Goal: Information Seeking & Learning: Find specific fact

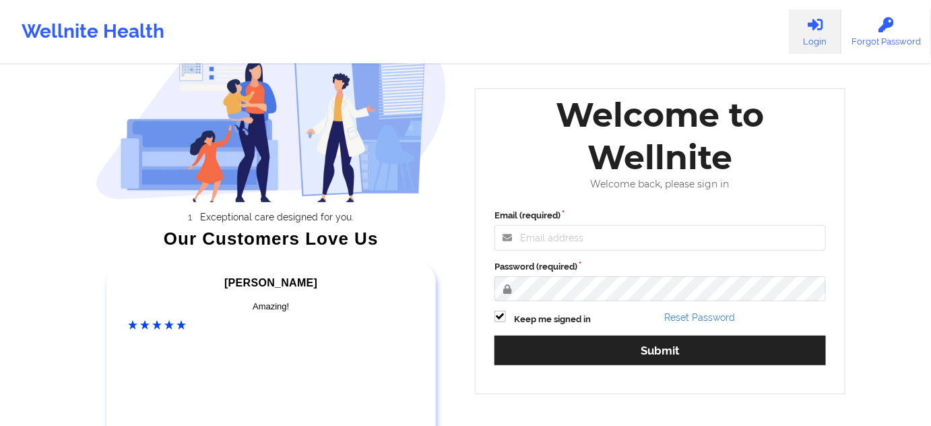
scroll to position [82, 0]
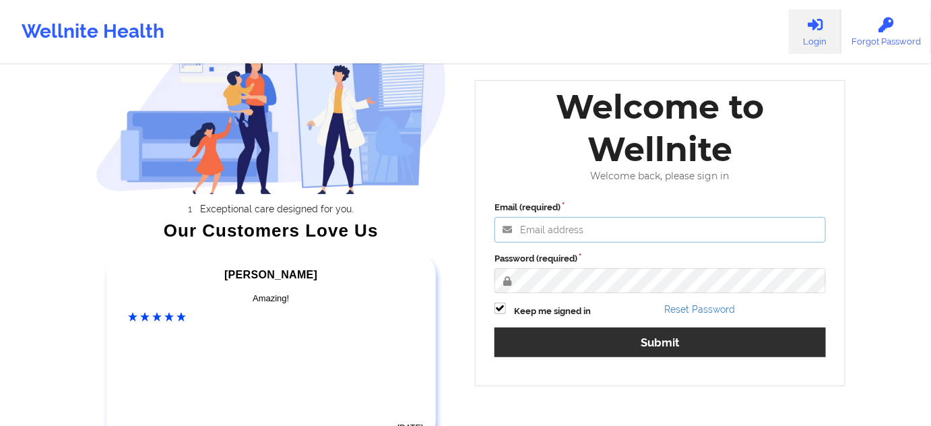
type input "[PERSON_NAME][EMAIL_ADDRESS][PERSON_NAME][DOMAIN_NAME]"
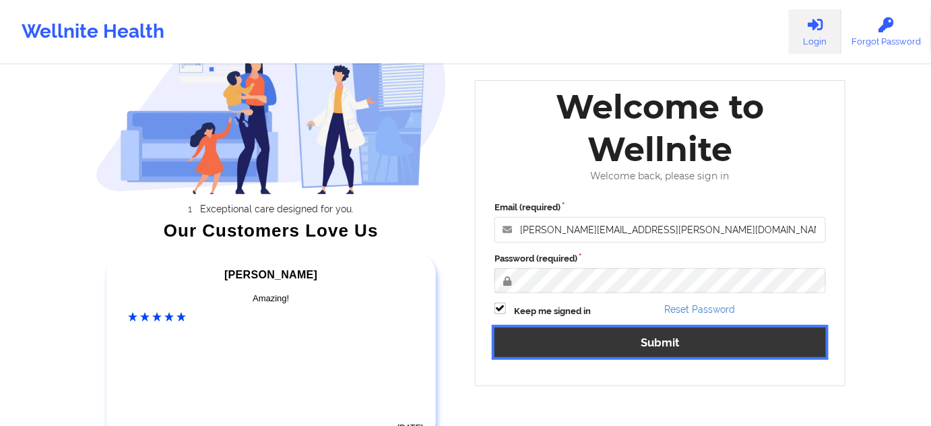
click at [604, 338] on button "Submit" at bounding box center [660, 341] width 331 height 29
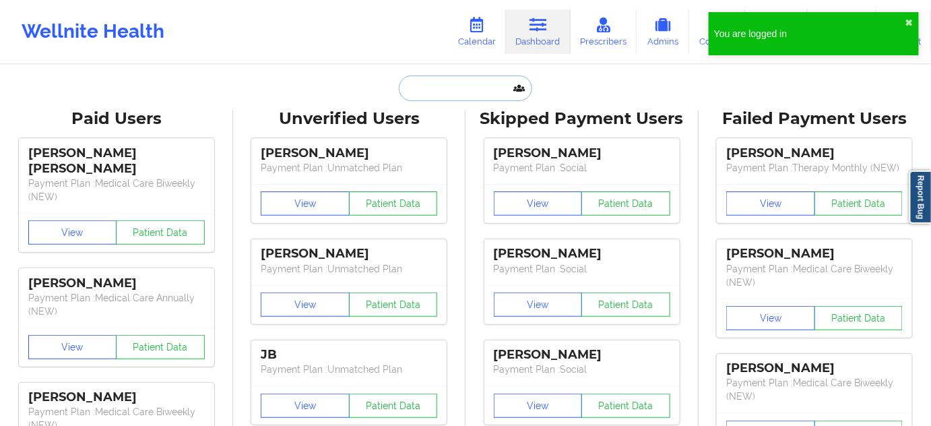
click at [486, 80] on input "text" at bounding box center [465, 88] width 133 height 26
paste input "[PERSON_NAME] [PERSON_NAME] [PERSON_NAME]"
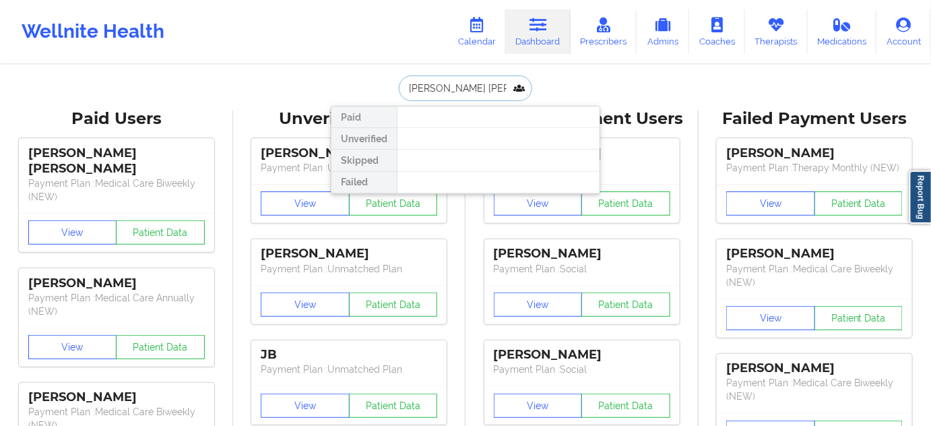
click at [467, 89] on input "[PERSON_NAME] [PERSON_NAME] [PERSON_NAME]" at bounding box center [465, 88] width 133 height 26
paste input "[PERSON_NAME] [PERSON_NAME]"
click at [476, 90] on input "[PERSON_NAME] [PERSON_NAME] [PERSON_NAME]" at bounding box center [465, 88] width 133 height 26
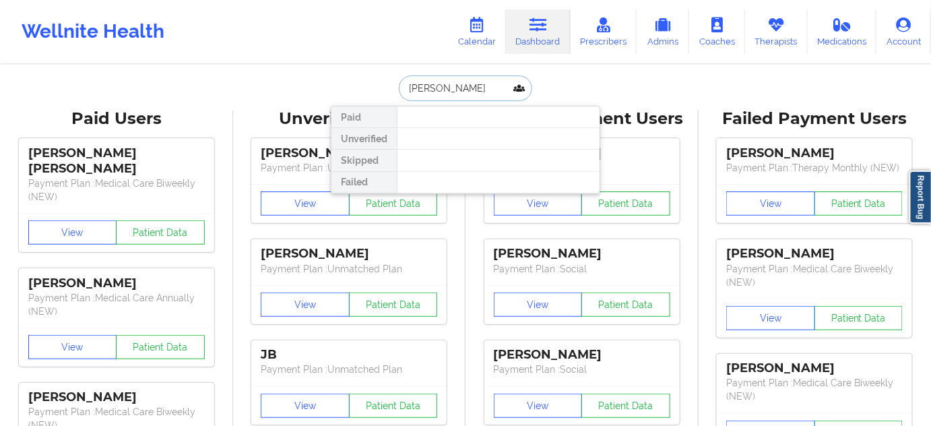
type input "[PERSON_NAME]"
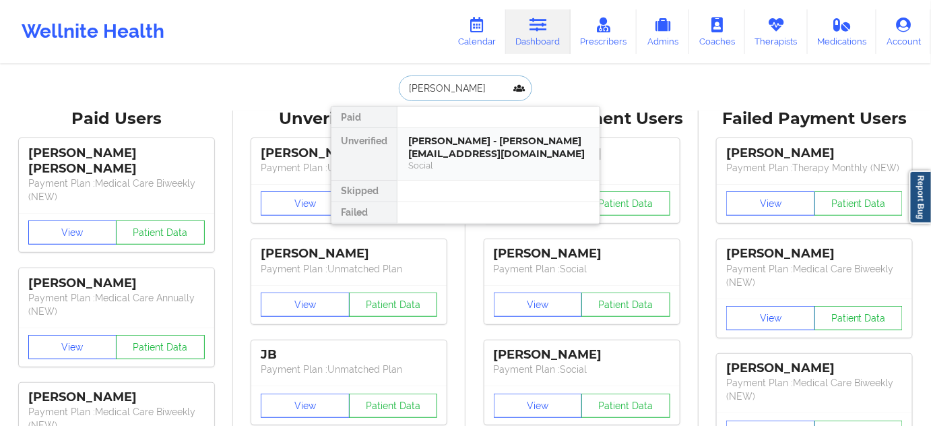
click at [467, 133] on div "[PERSON_NAME] - [PERSON_NAME][EMAIL_ADDRESS][DOMAIN_NAME] Social" at bounding box center [499, 154] width 202 height 52
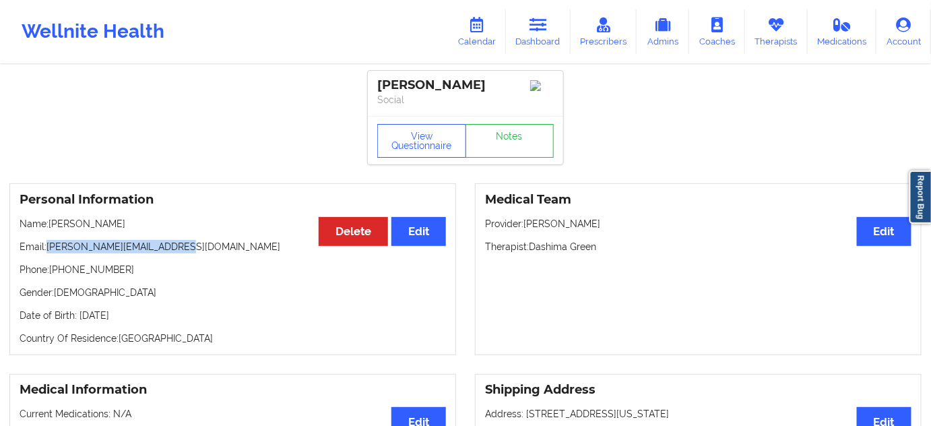
drag, startPoint x: 46, startPoint y: 251, endPoint x: 185, endPoint y: 247, distance: 139.5
click at [185, 247] on p "Email: [PERSON_NAME][EMAIL_ADDRESS][DOMAIN_NAME]" at bounding box center [233, 246] width 426 height 13
copy p "[PERSON_NAME][EMAIL_ADDRESS][DOMAIN_NAME]"
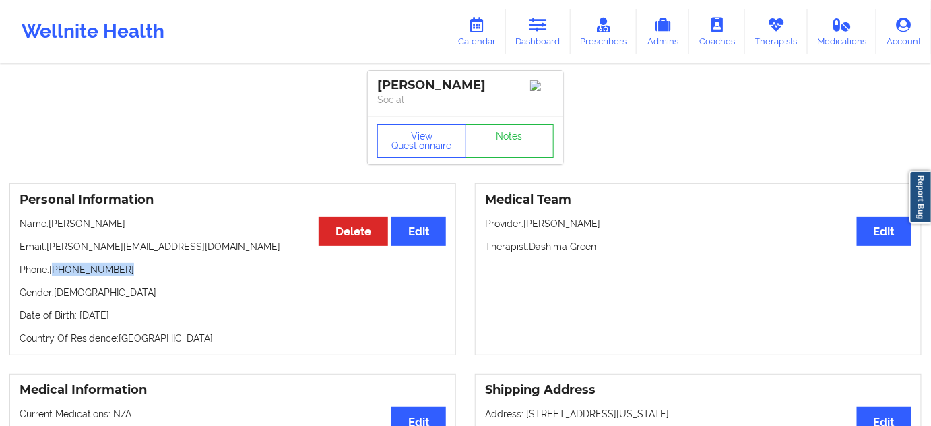
drag, startPoint x: 55, startPoint y: 275, endPoint x: 167, endPoint y: 276, distance: 111.8
click at [158, 275] on p "Phone: [PHONE_NUMBER]" at bounding box center [233, 269] width 426 height 13
copy p "[PHONE_NUMBER]"
click at [393, 86] on div "[PERSON_NAME]" at bounding box center [465, 84] width 177 height 15
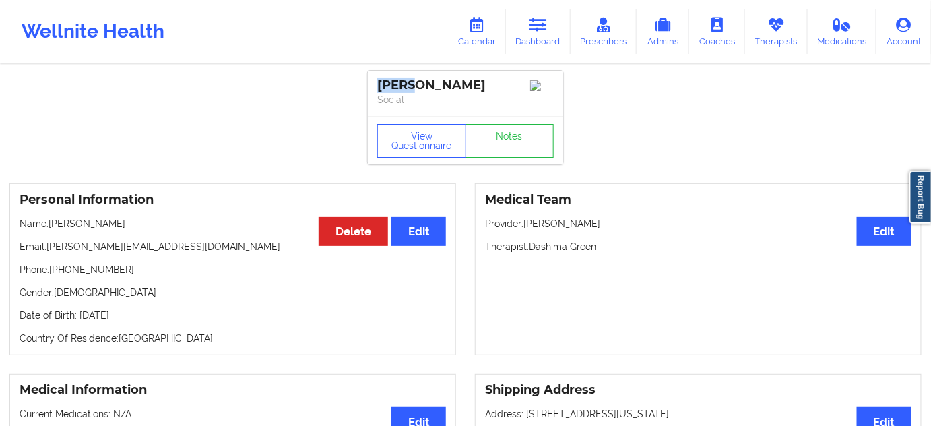
copy div "[PERSON_NAME]"
click at [449, 88] on div "[PERSON_NAME]" at bounding box center [465, 84] width 177 height 15
copy div "[PERSON_NAME]"
drag, startPoint x: 52, startPoint y: 273, endPoint x: 167, endPoint y: 274, distance: 115.2
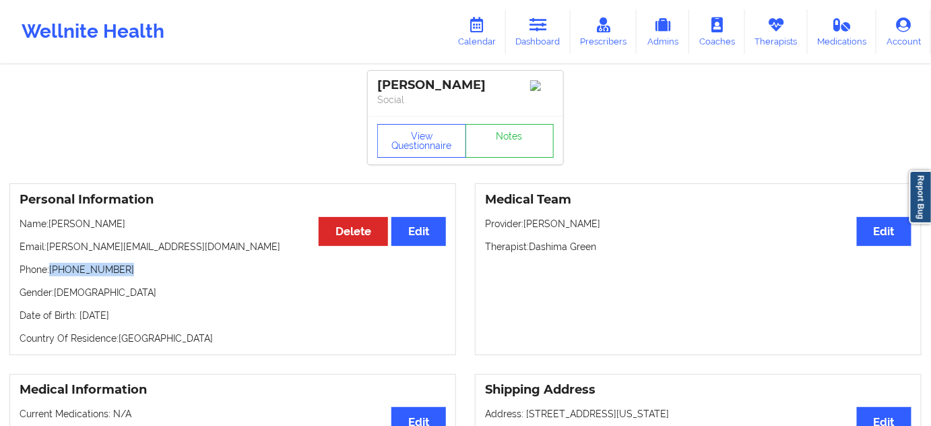
click at [162, 273] on p "Phone: [PHONE_NUMBER]" at bounding box center [233, 269] width 426 height 13
copy p "[PHONE_NUMBER]"
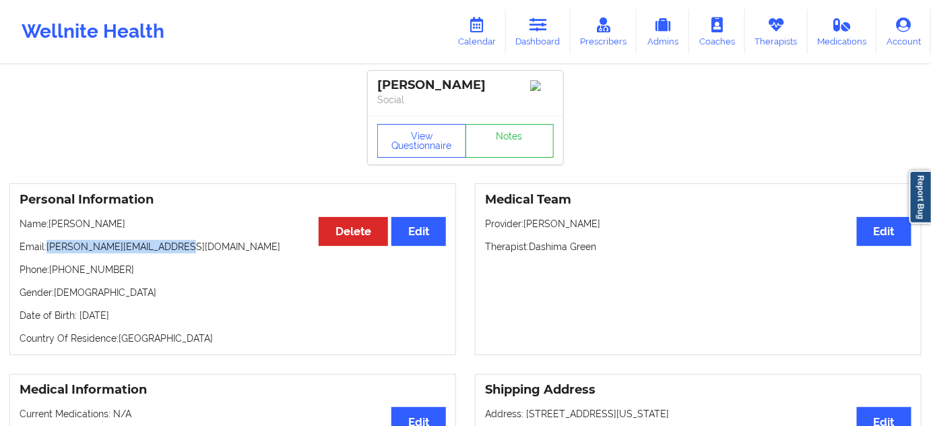
drag, startPoint x: 46, startPoint y: 251, endPoint x: 203, endPoint y: 239, distance: 157.5
click at [195, 239] on div "Personal Information Edit Delete Name: [PERSON_NAME] Email: [PERSON_NAME][EMAIL…" at bounding box center [232, 269] width 447 height 172
copy p "[PERSON_NAME][EMAIL_ADDRESS][DOMAIN_NAME]"
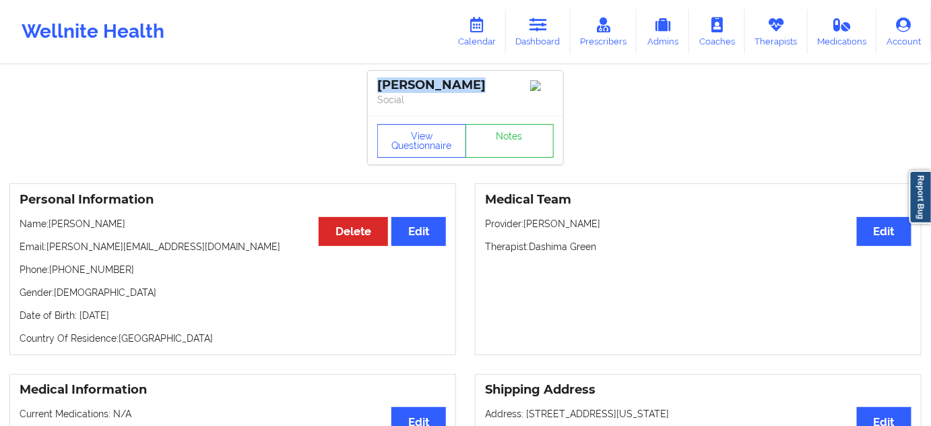
drag, startPoint x: 377, startPoint y: 82, endPoint x: 486, endPoint y: 82, distance: 109.8
click at [486, 82] on div "[PERSON_NAME] Social" at bounding box center [465, 93] width 195 height 45
copy div "[PERSON_NAME]"
drag, startPoint x: 535, startPoint y: 249, endPoint x: 603, endPoint y: 252, distance: 68.1
click at [603, 252] on p "Therapist: [PERSON_NAME]" at bounding box center [698, 246] width 426 height 13
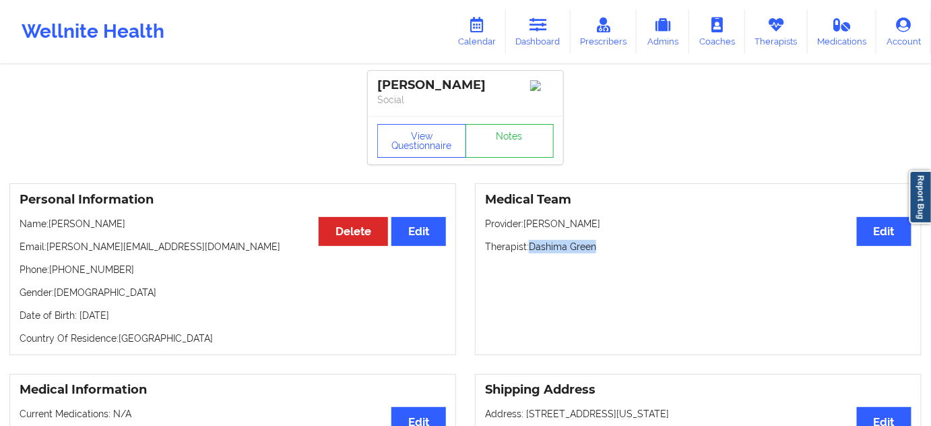
copy p "Dashima Green"
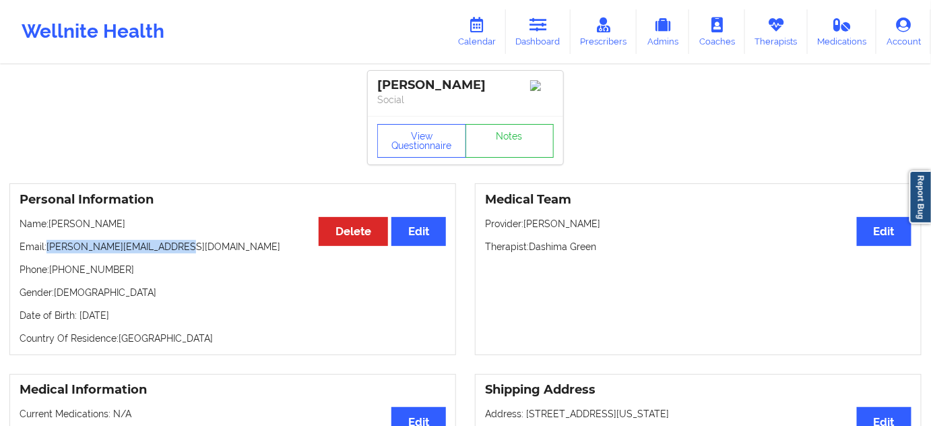
drag, startPoint x: 47, startPoint y: 251, endPoint x: 233, endPoint y: 261, distance: 186.3
click at [220, 253] on p "Email: [PERSON_NAME][EMAIL_ADDRESS][DOMAIN_NAME]" at bounding box center [233, 246] width 426 height 13
copy p "[PERSON_NAME][EMAIL_ADDRESS][DOMAIN_NAME]"
click at [518, 134] on link "Notes" at bounding box center [510, 141] width 89 height 34
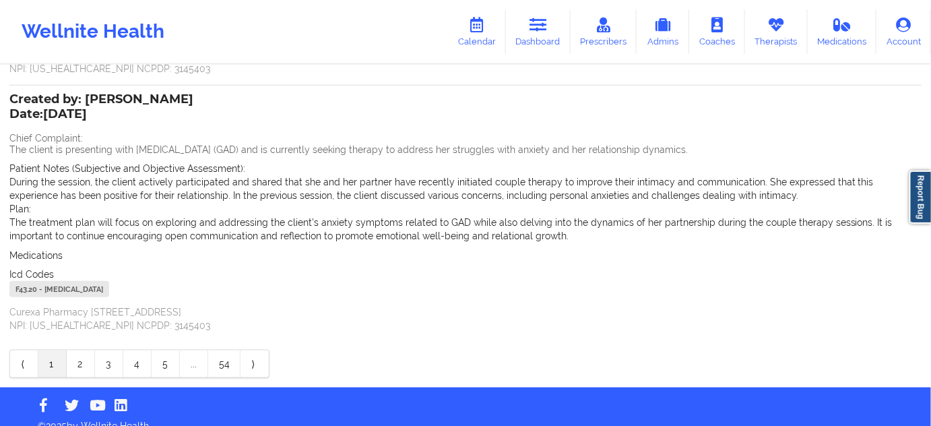
scroll to position [342, 0]
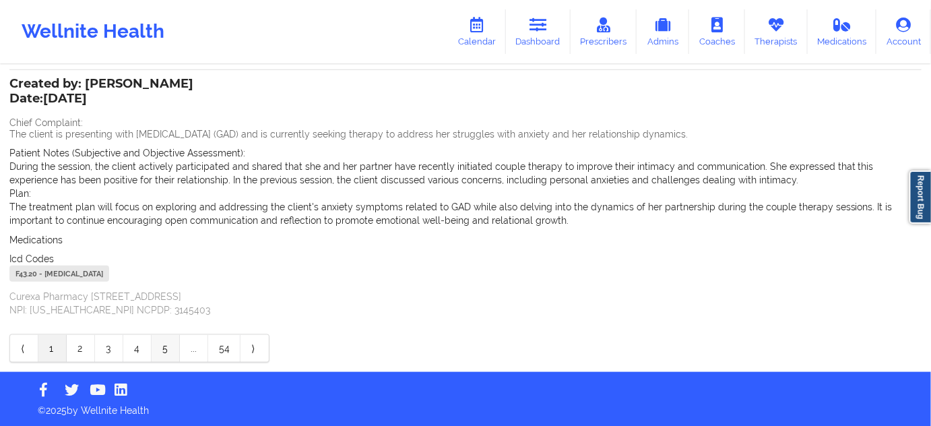
click at [165, 352] on link "5" at bounding box center [166, 348] width 28 height 27
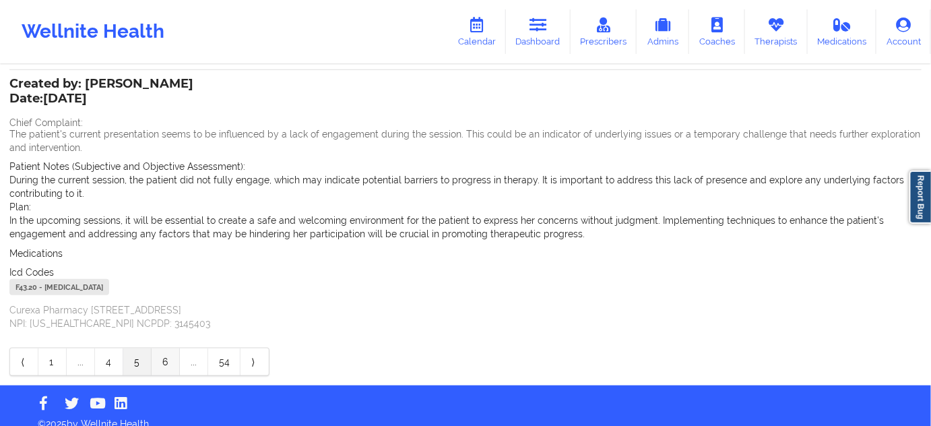
click at [176, 368] on link "6" at bounding box center [166, 361] width 28 height 27
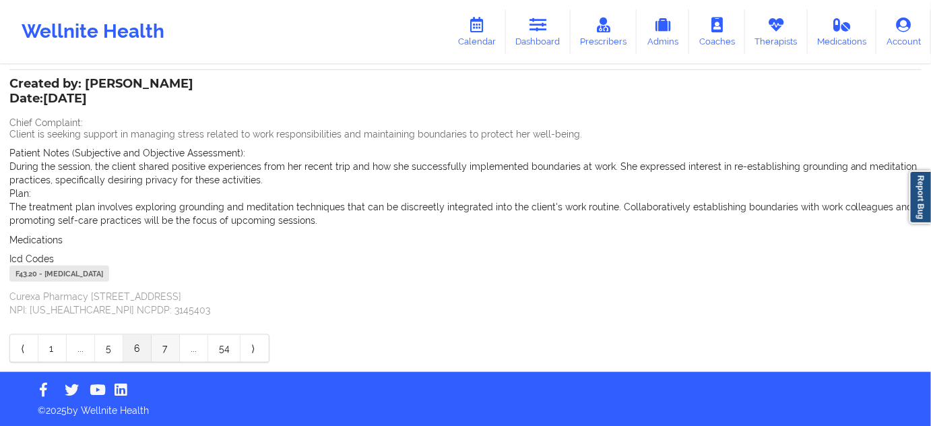
click at [165, 355] on link "7" at bounding box center [166, 348] width 28 height 27
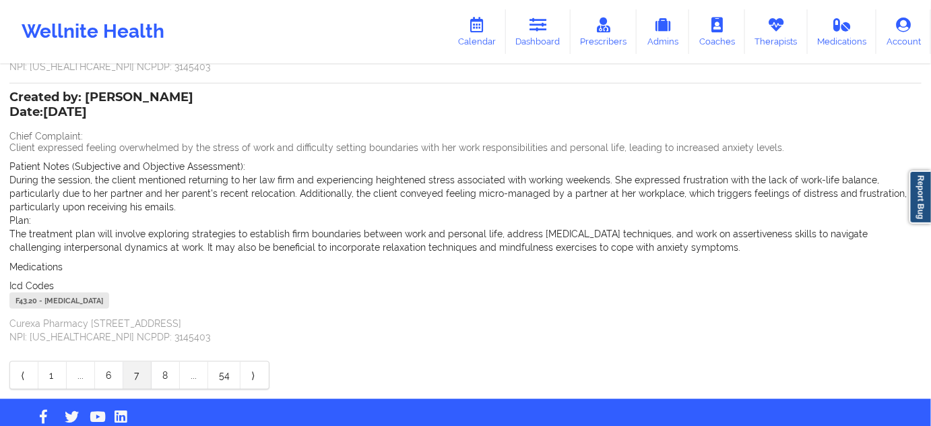
scroll to position [329, 0]
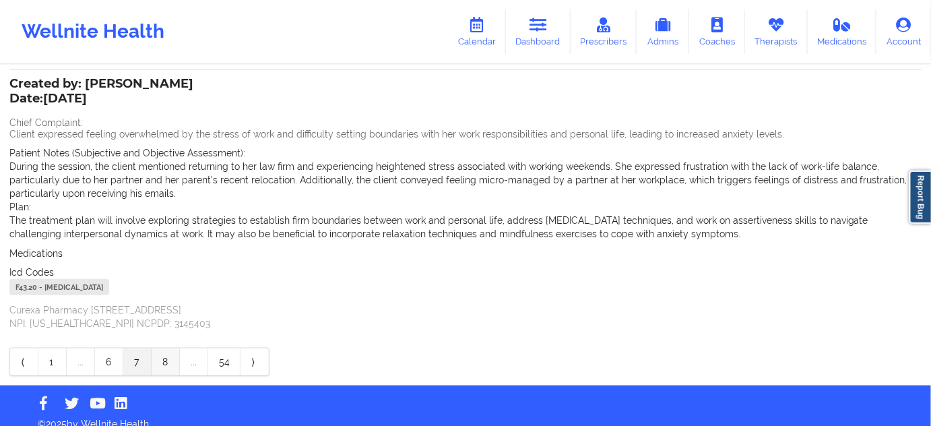
click at [172, 366] on link "8" at bounding box center [166, 361] width 28 height 27
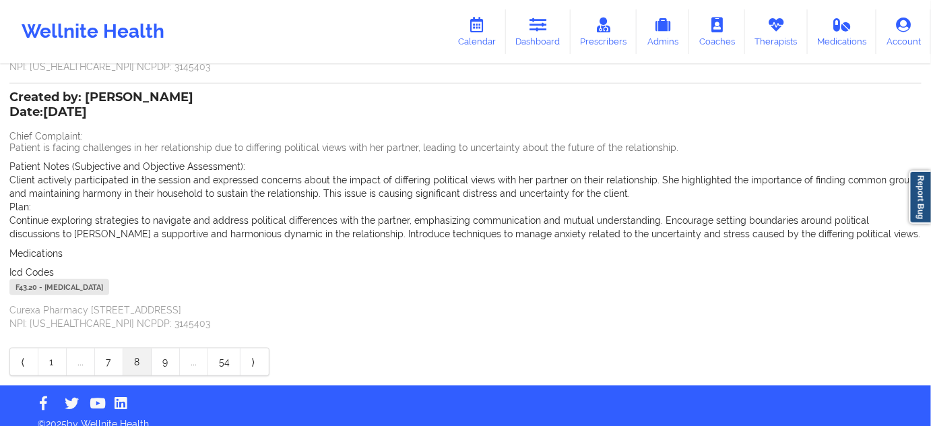
scroll to position [342, 0]
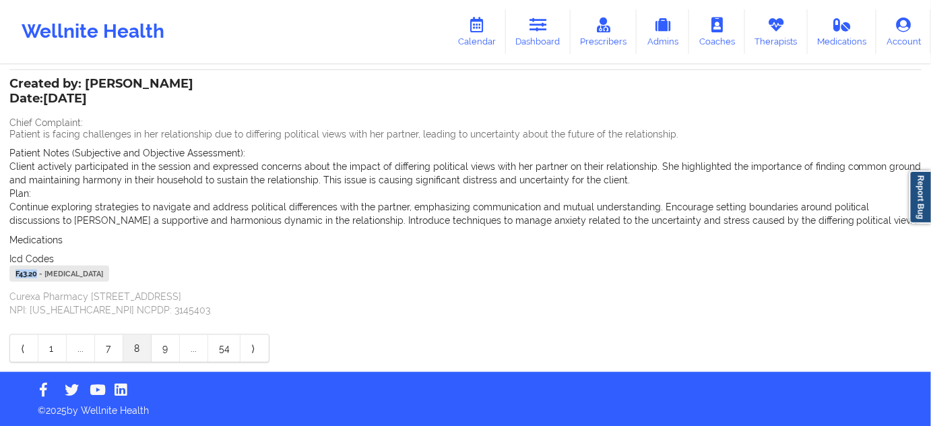
drag, startPoint x: 36, startPoint y: 269, endPoint x: 10, endPoint y: 275, distance: 26.3
click at [10, 275] on div "F43.20 - [MEDICAL_DATA]" at bounding box center [59, 273] width 100 height 16
click at [63, 352] on link "1" at bounding box center [52, 348] width 28 height 27
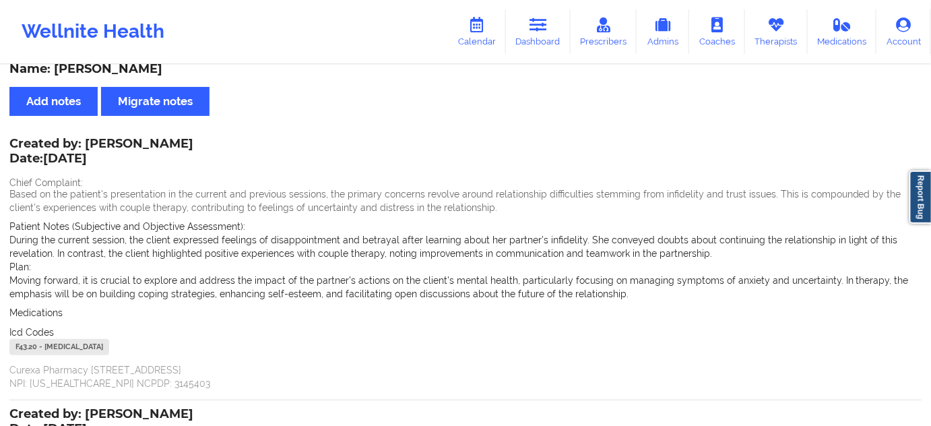
scroll to position [0, 0]
